Goal: Information Seeking & Learning: Find specific fact

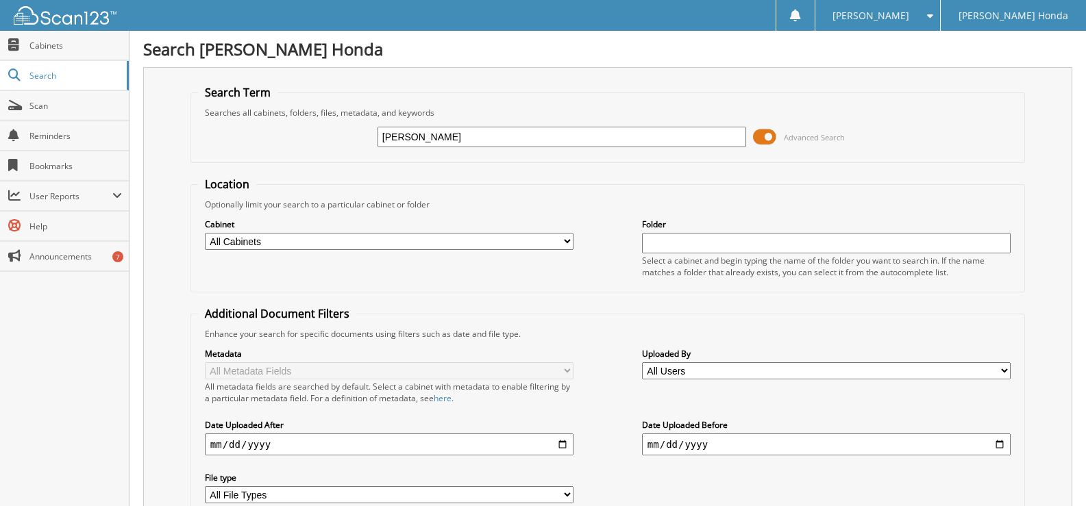
type input "[PERSON_NAME]"
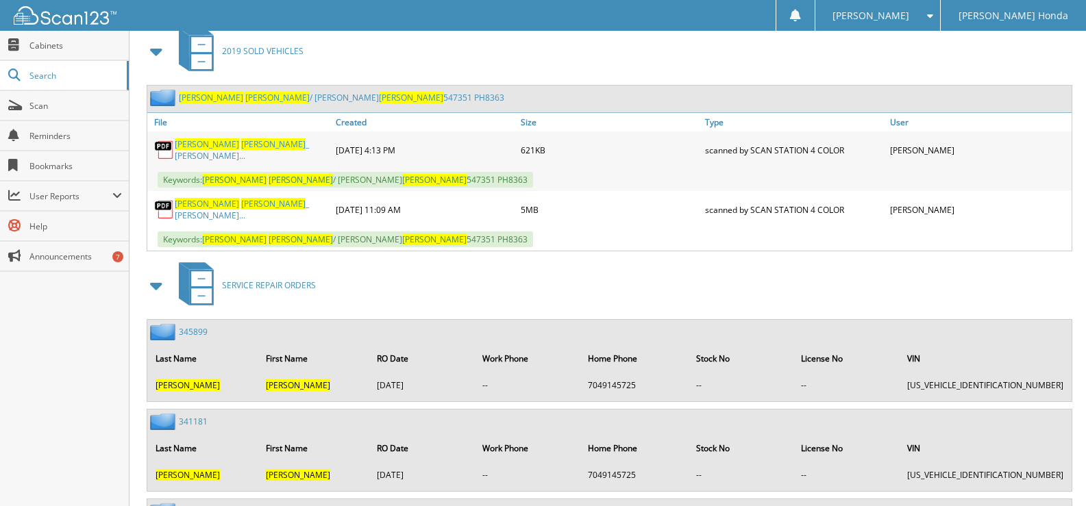
scroll to position [587, 0]
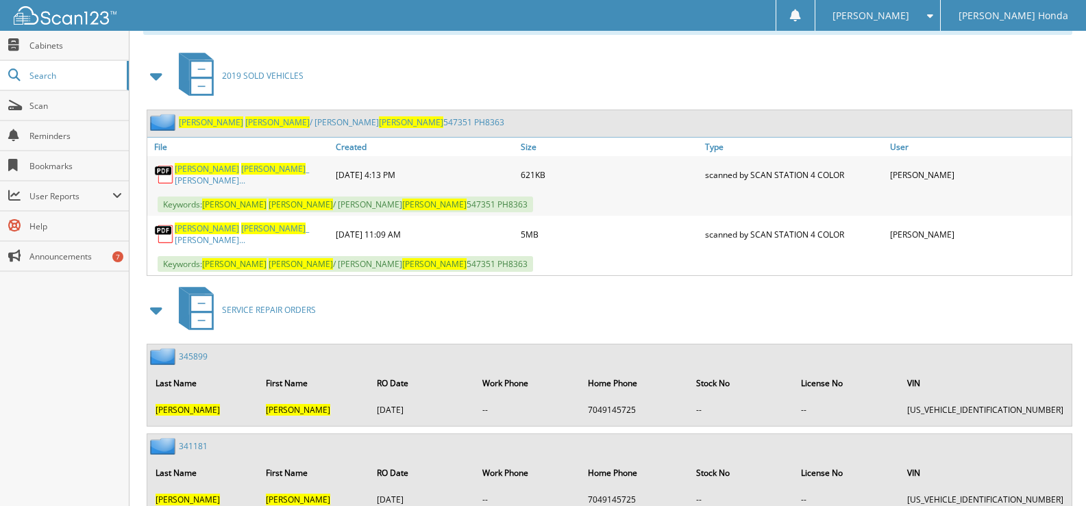
click at [241, 228] on span "[PERSON_NAME]" at bounding box center [273, 229] width 64 height 12
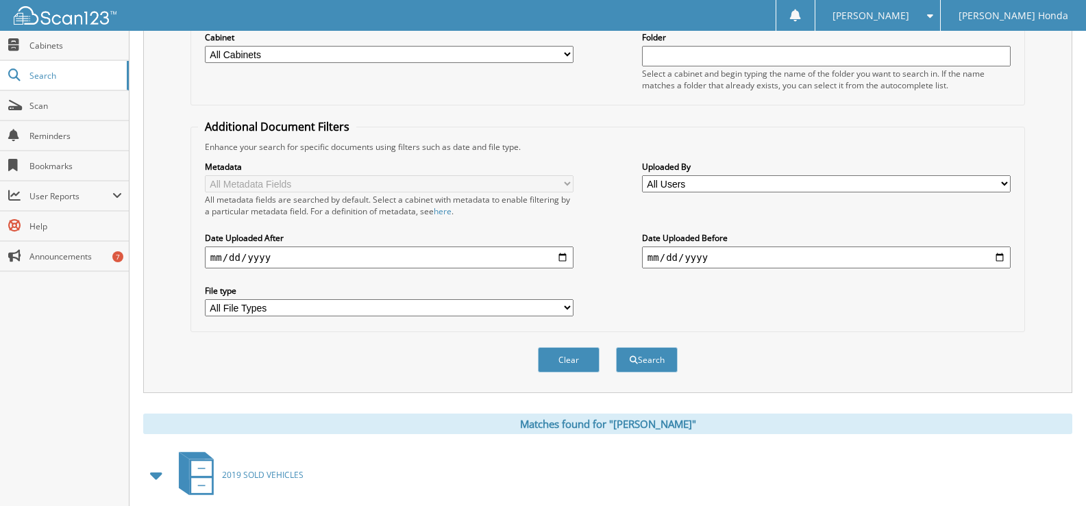
scroll to position [0, 0]
